Goal: Find specific page/section: Find specific page/section

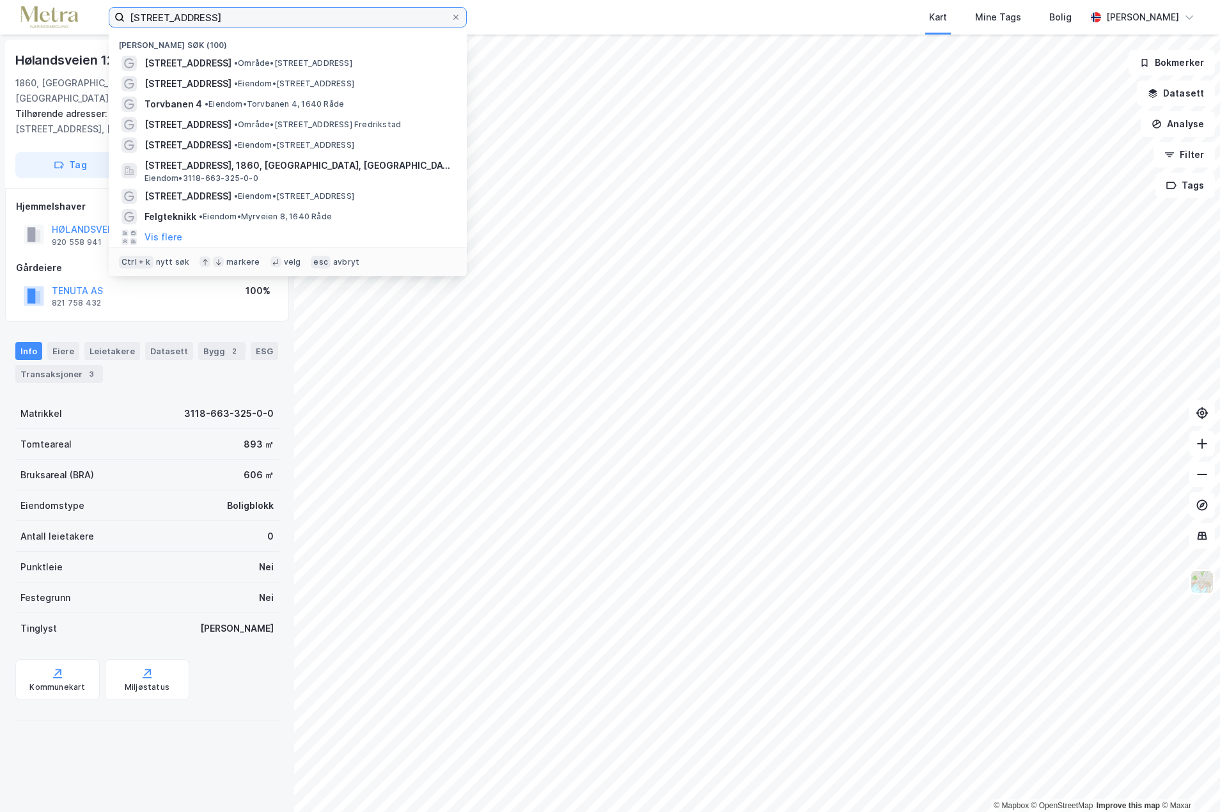
drag, startPoint x: 221, startPoint y: 14, endPoint x: 58, endPoint y: 27, distance: 162.8
click at [58, 27] on div "hølandsveien 12a Nylige søk (100) [STREET_ADDRESS] • Område • [STREET_ADDRESS] …" at bounding box center [610, 17] width 1220 height 35
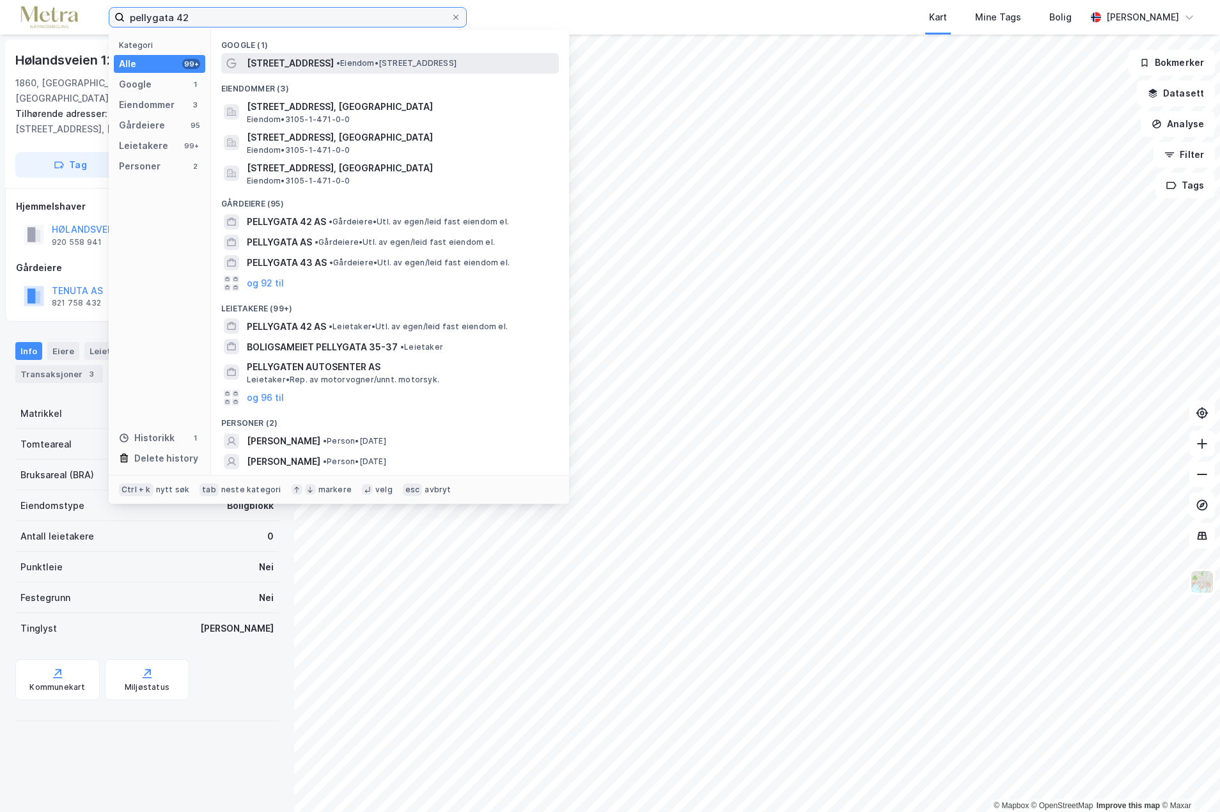
type input "pellygata 42"
click at [242, 57] on div "[STREET_ADDRESS] • Eiendom • [STREET_ADDRESS]" at bounding box center [389, 63] width 337 height 20
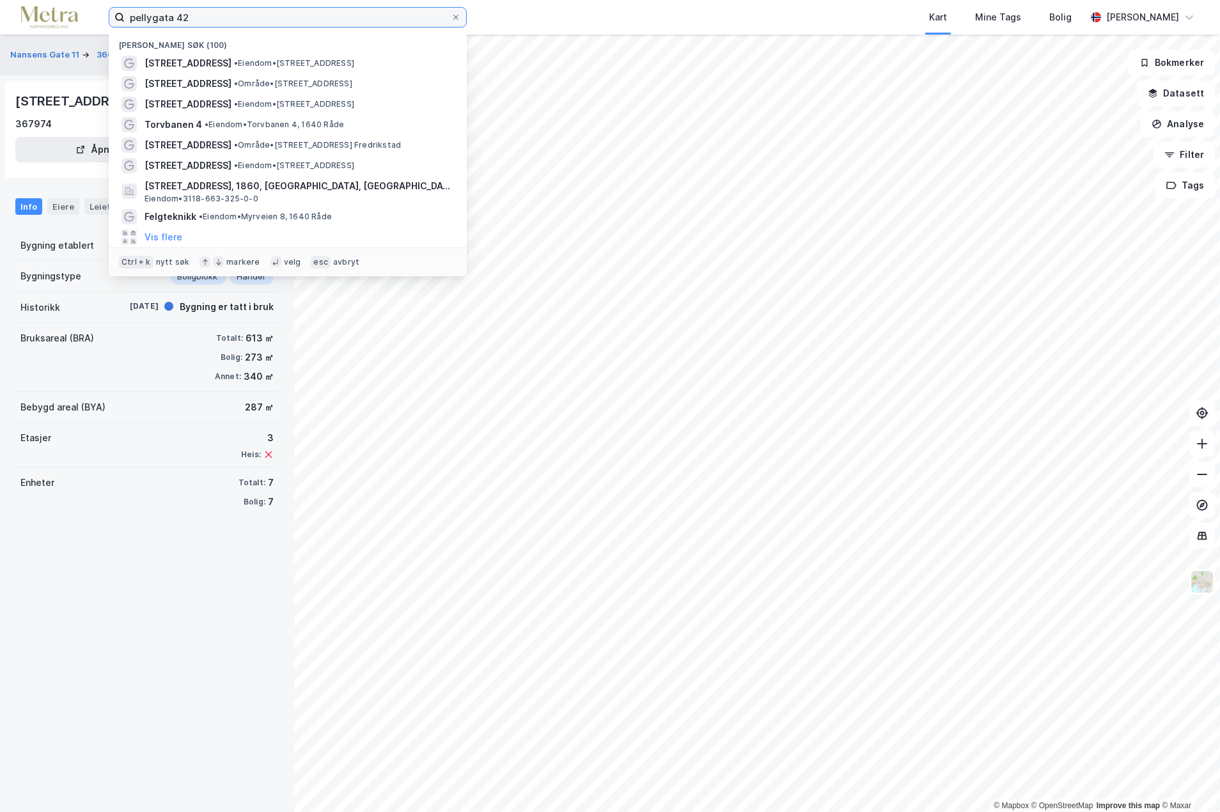
click at [209, 18] on input "pellygata 42" at bounding box center [288, 17] width 326 height 19
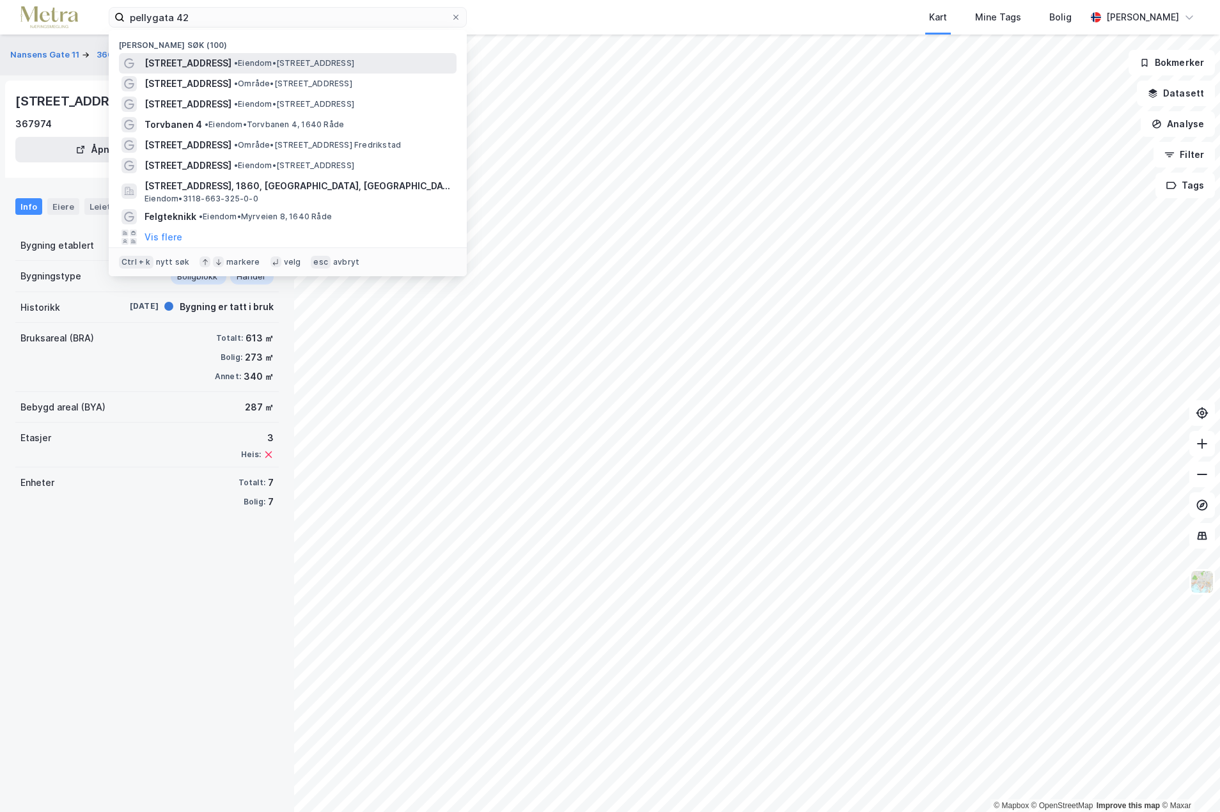
click at [263, 58] on span "• Eiendom • [STREET_ADDRESS]" at bounding box center [294, 63] width 120 height 10
